Goal: Check status: Check status

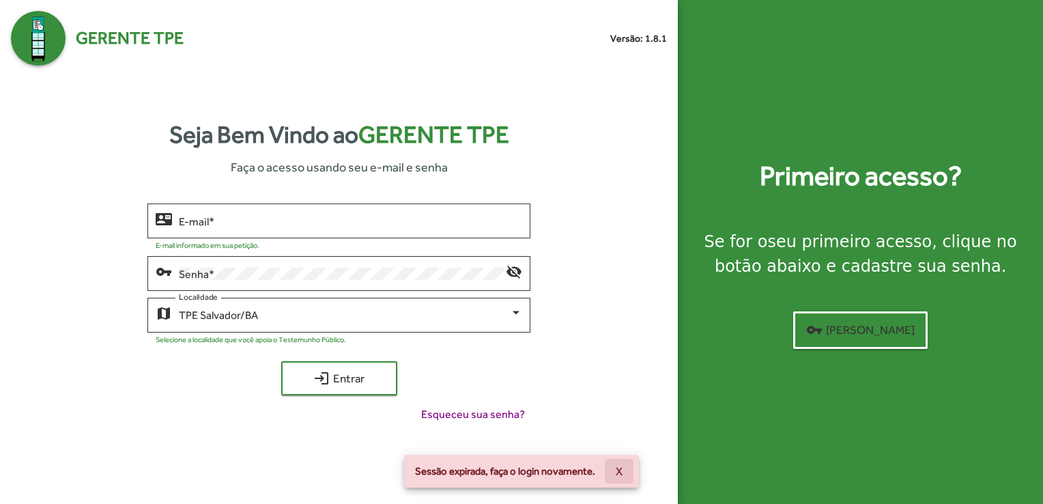
click at [618, 470] on span "X" at bounding box center [619, 471] width 7 height 25
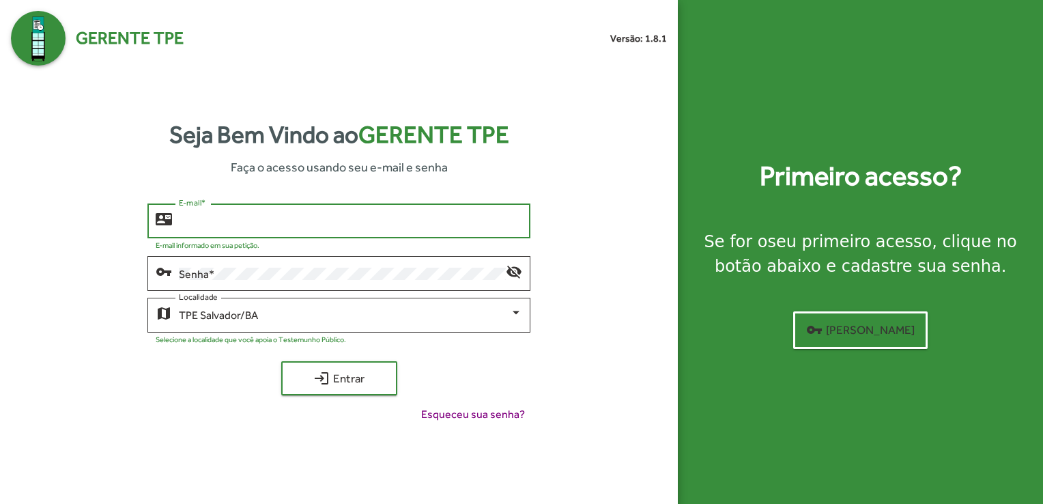
click at [292, 220] on input "E-mail *" at bounding box center [350, 221] width 343 height 12
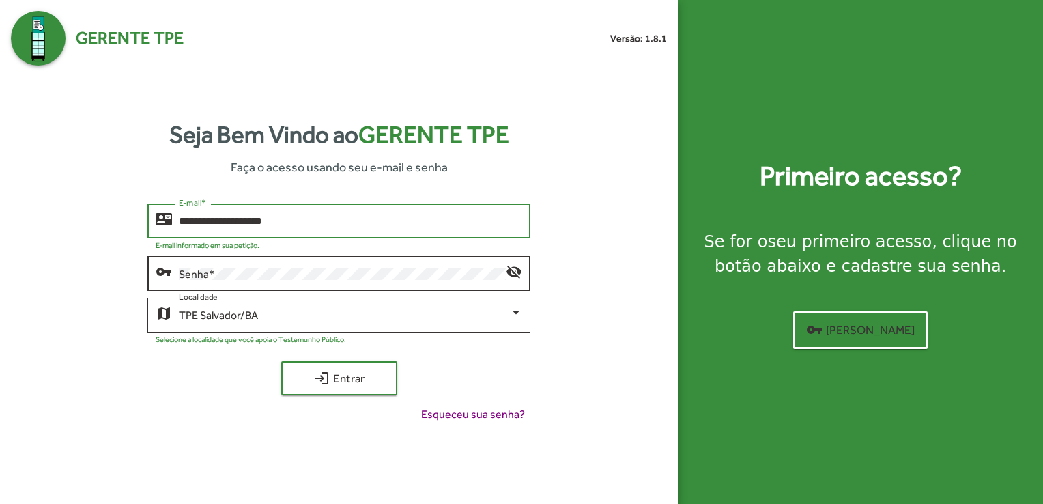
type input "**********"
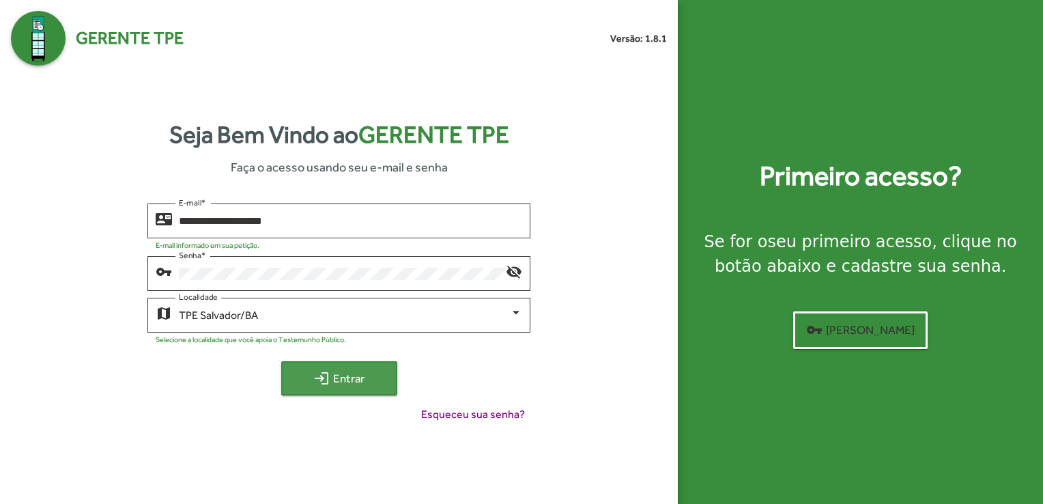
click at [374, 385] on span "login Entrar" at bounding box center [339, 378] width 91 height 25
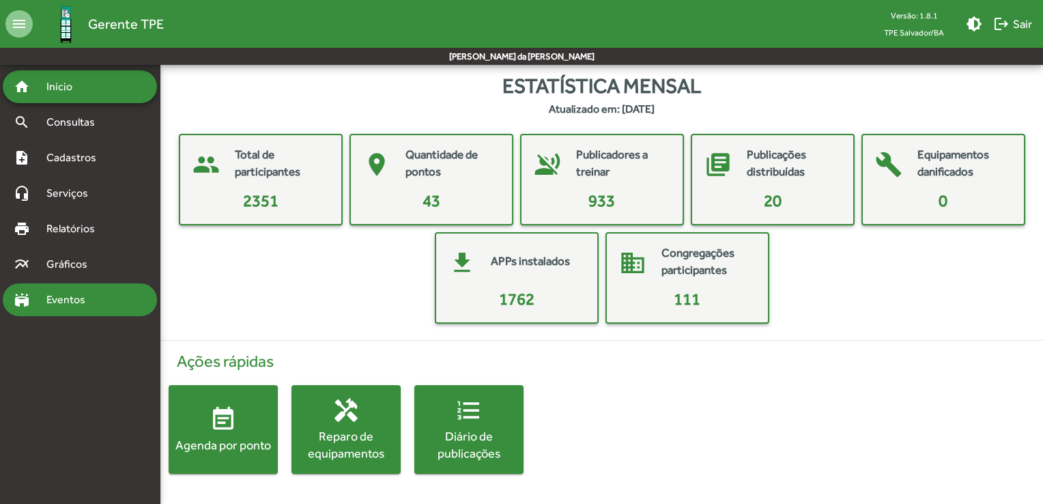
click at [91, 297] on span "Eventos" at bounding box center [71, 299] width 66 height 16
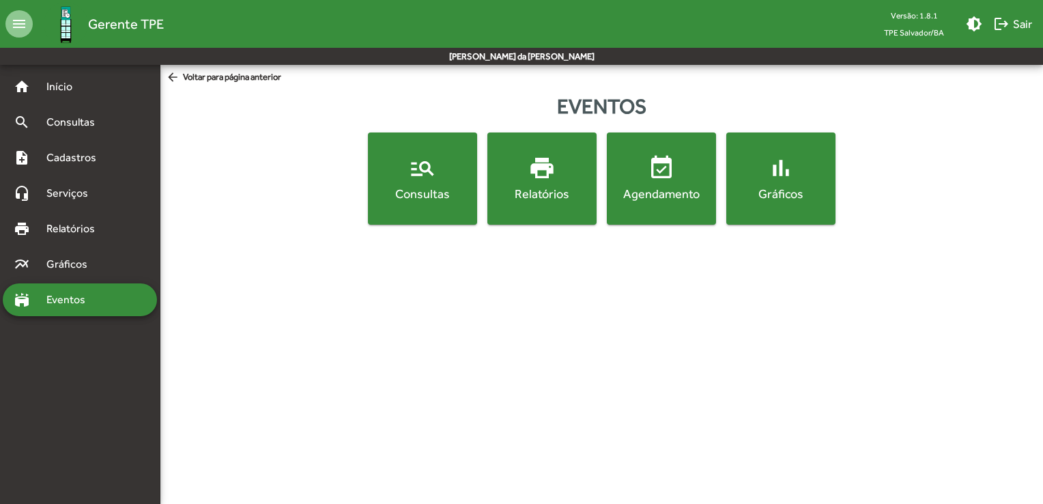
click at [416, 186] on div "Consultas" at bounding box center [423, 193] width 104 height 17
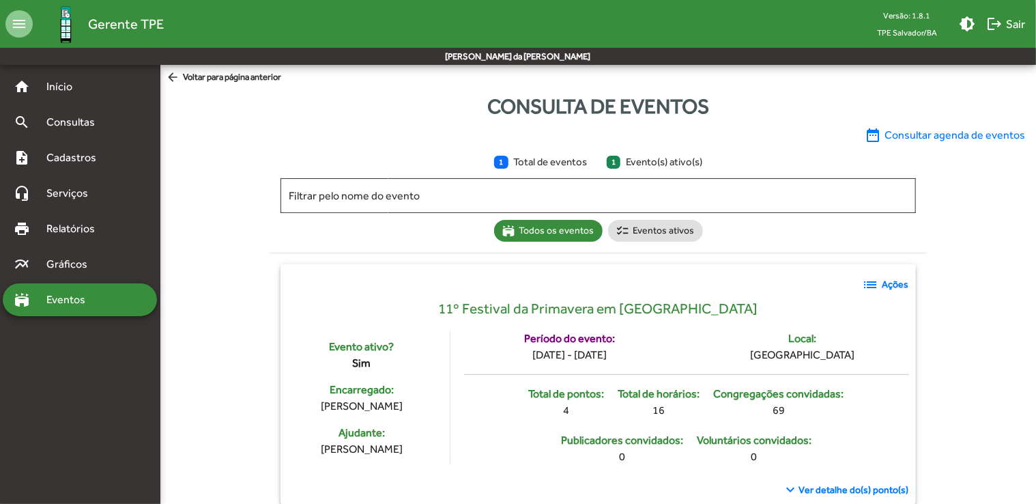
click at [967, 132] on span "date_range Consultar agenda de eventos" at bounding box center [945, 135] width 160 height 16
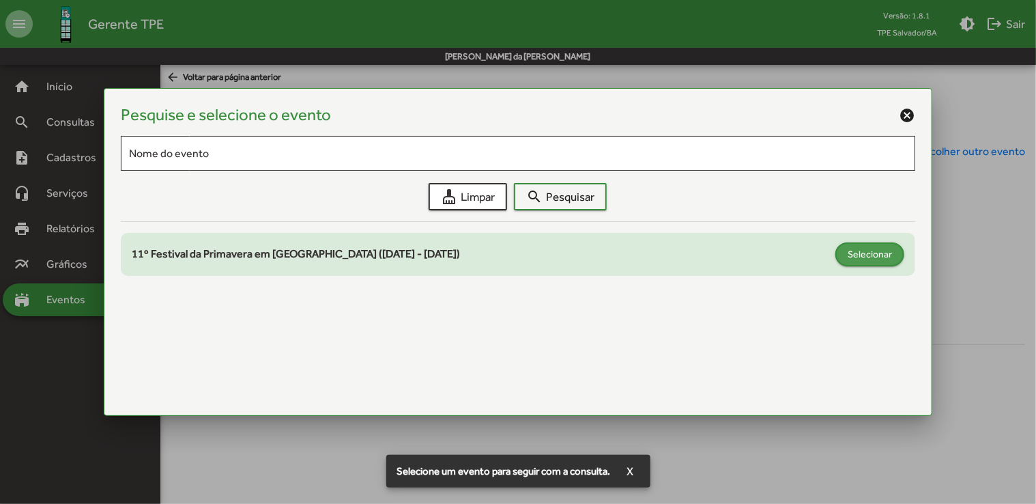
click at [858, 255] on span "Selecionar" at bounding box center [870, 254] width 44 height 25
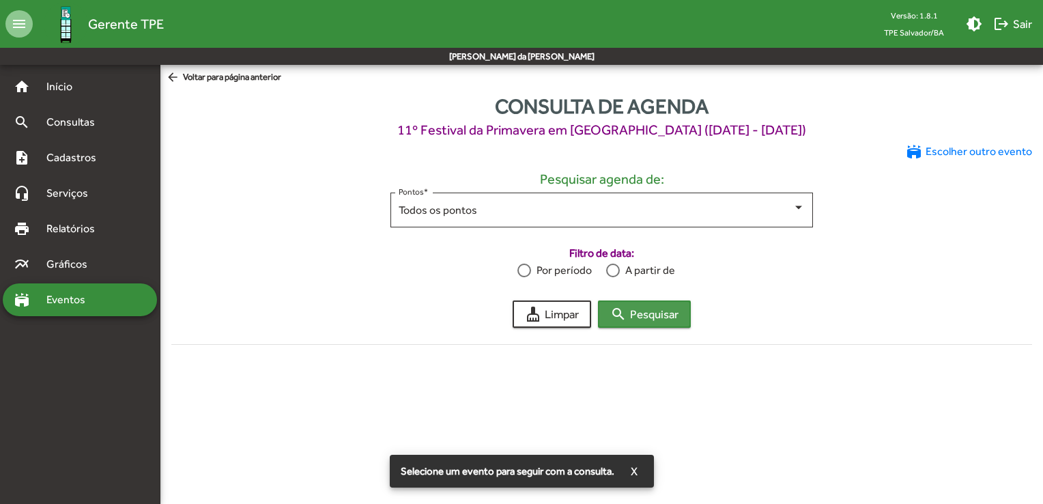
click at [635, 315] on span "search Pesquisar" at bounding box center [644, 314] width 68 height 25
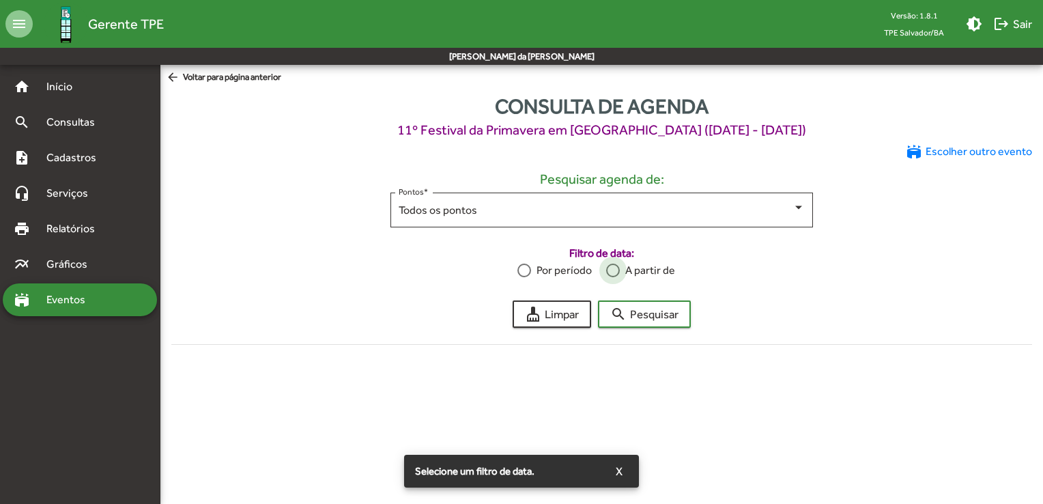
click at [614, 268] on div at bounding box center [613, 270] width 14 height 14
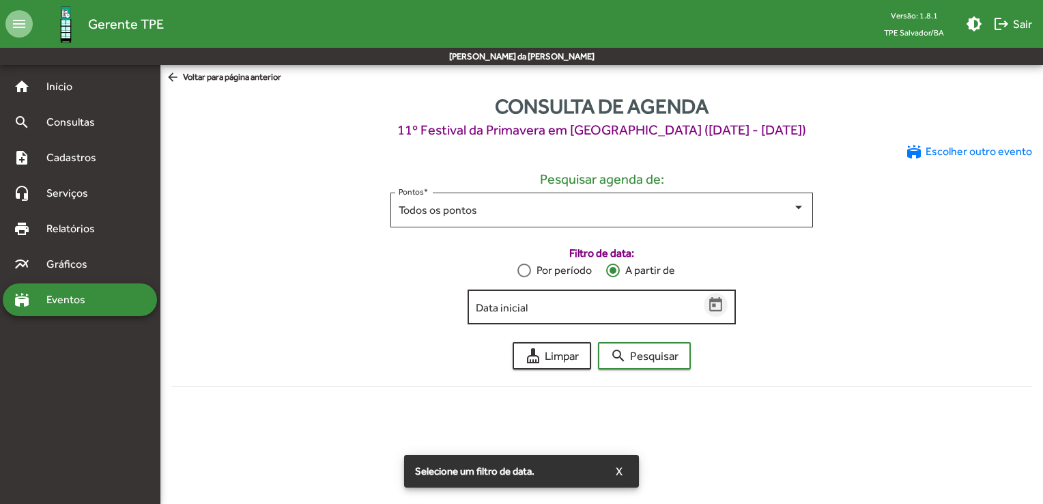
click at [721, 305] on icon "Open calendar" at bounding box center [715, 304] width 13 height 14
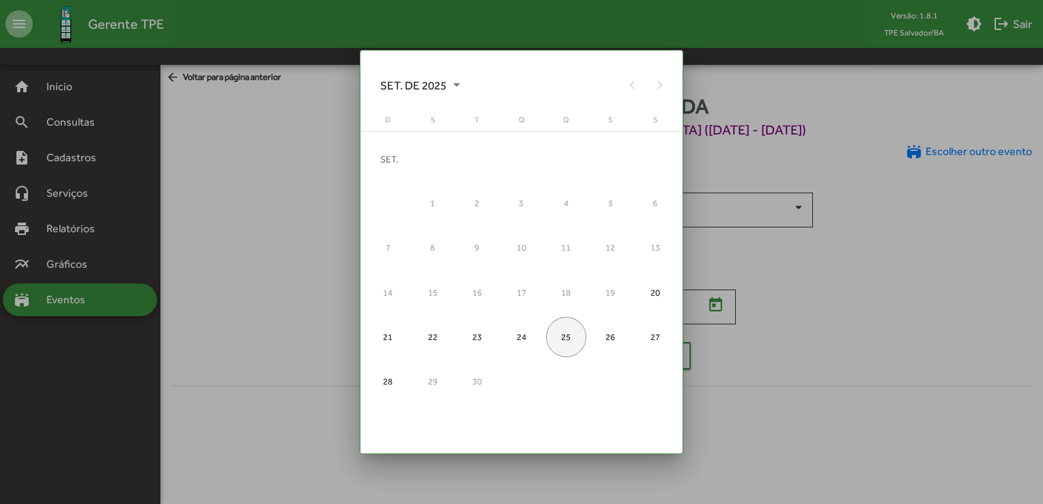
click at [565, 337] on div "25" at bounding box center [566, 337] width 40 height 40
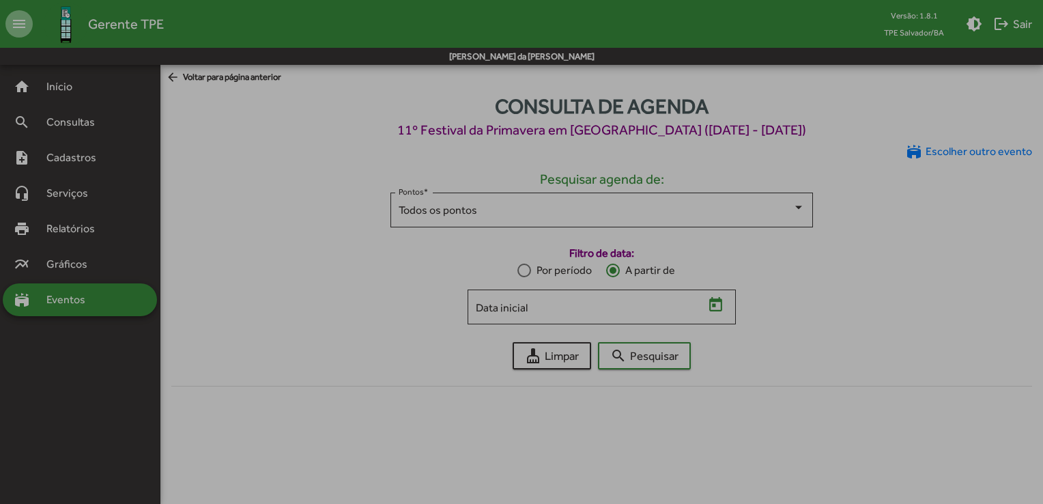
type input "**********"
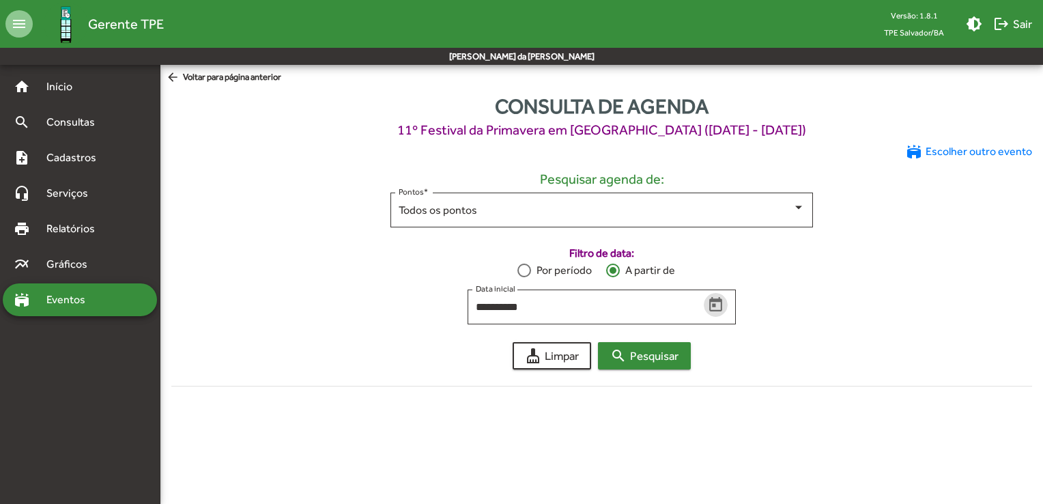
click at [636, 354] on span "search Pesquisar" at bounding box center [644, 355] width 68 height 25
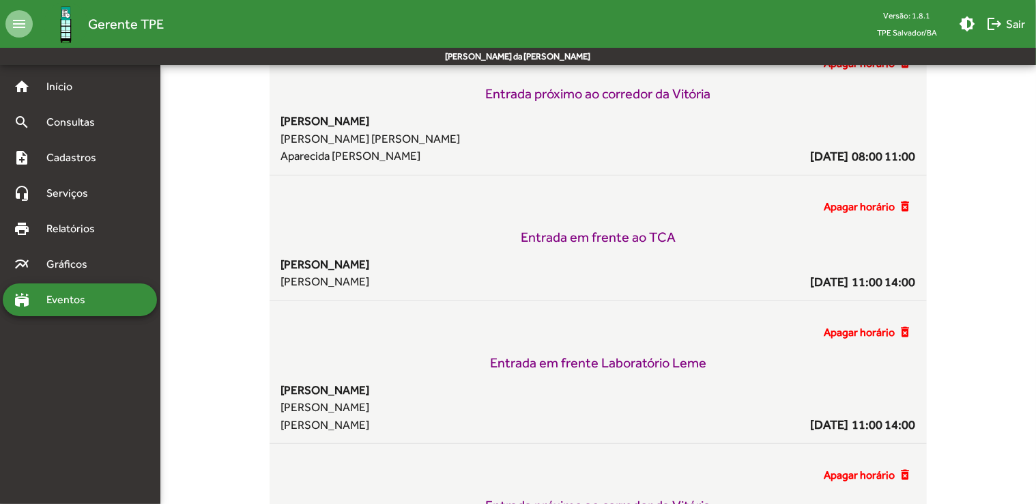
scroll to position [2854, 0]
